Goal: Information Seeking & Learning: Compare options

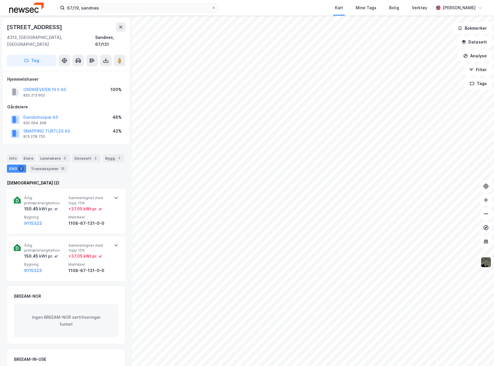
scroll to position [2, 0]
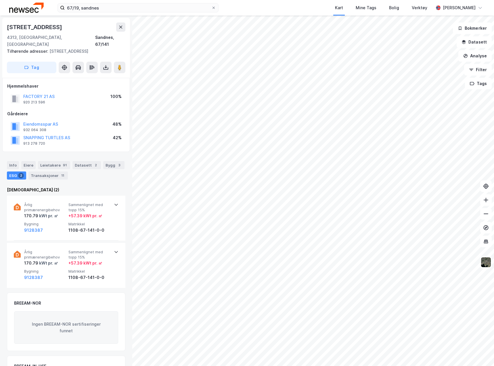
scroll to position [2, 0]
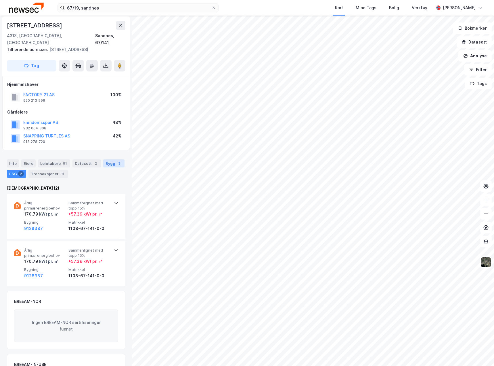
click at [118, 159] on div "Bygg 3" at bounding box center [113, 163] width 21 height 8
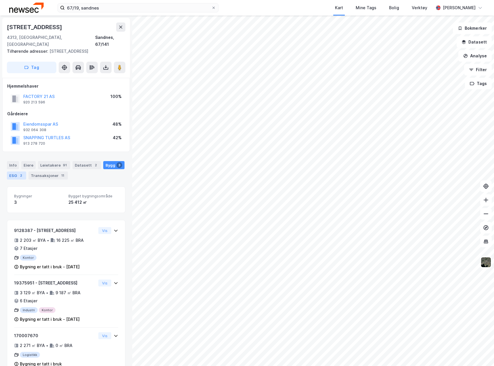
click at [16, 171] on div "ESG 2" at bounding box center [16, 175] width 19 height 8
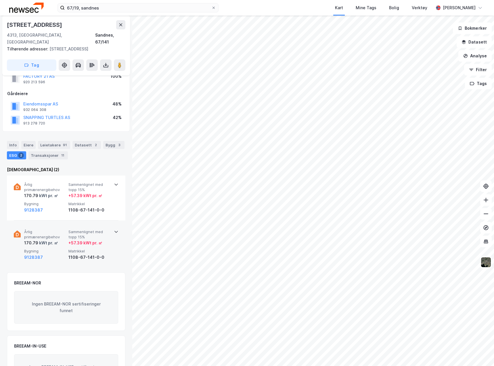
scroll to position [29, 0]
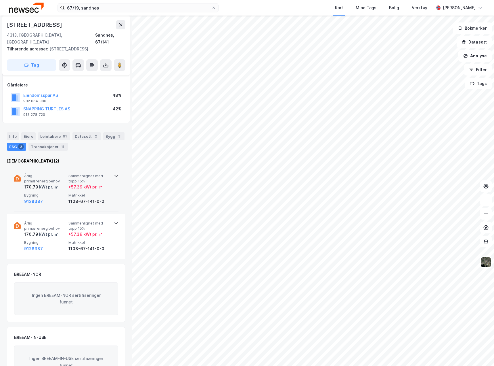
click at [104, 201] on div "Årlig primærenergibehov 170.79 kWt pr. ㎡ Sammenlignet med topp 15% + 57.39 kWt …" at bounding box center [66, 189] width 105 height 45
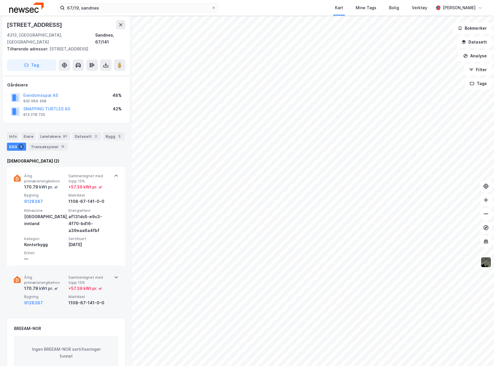
click at [112, 289] on div "Årlig primærenergibehov 170.79 kWt pr. ㎡ Sammenlignet med topp 15% + 57.39 kWt …" at bounding box center [66, 290] width 105 height 45
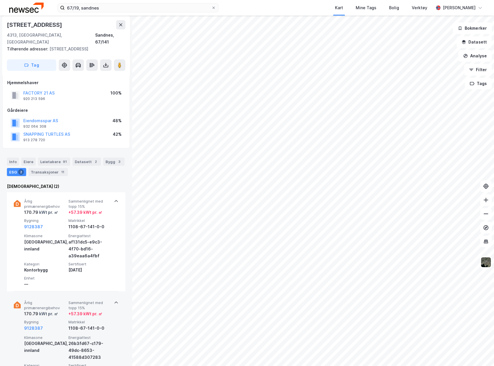
scroll to position [0, 0]
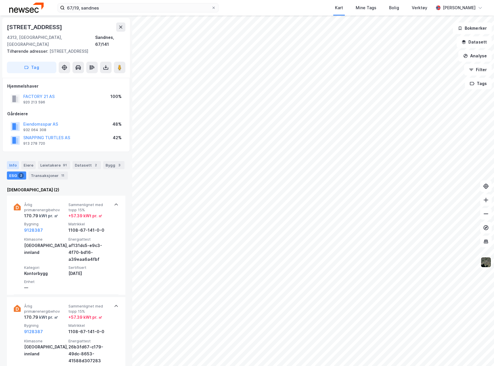
click at [14, 161] on div "Info" at bounding box center [13, 165] width 12 height 8
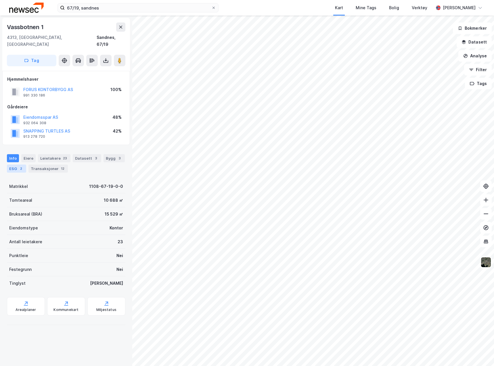
click at [13, 164] on div "ESG 2" at bounding box center [16, 168] width 19 height 8
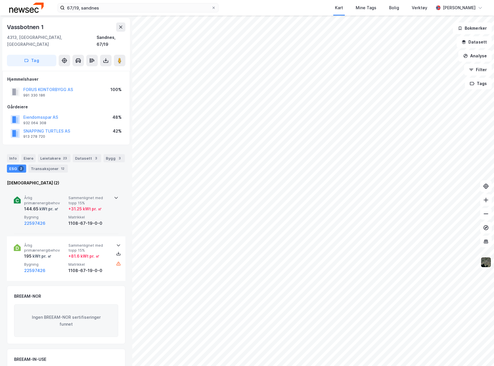
click at [113, 215] on div "Årlig primærenergibehov 144.65 kWt pr. ㎡ Sammenlignet med topp 15% + 31.25 kWt …" at bounding box center [66, 211] width 105 height 45
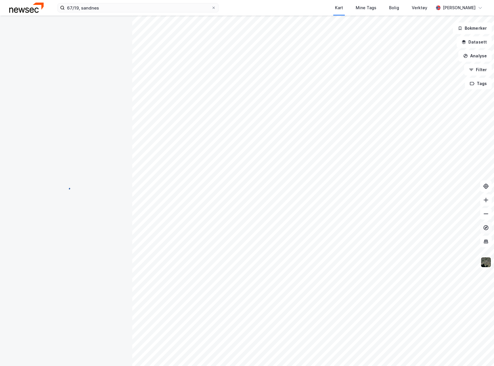
scroll to position [0, 0]
